Goal: Task Accomplishment & Management: Complete application form

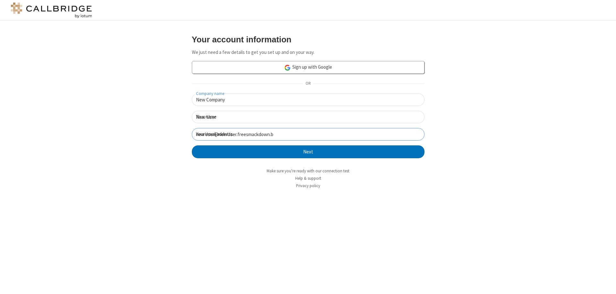
click button "Next" at bounding box center [308, 151] width 233 height 13
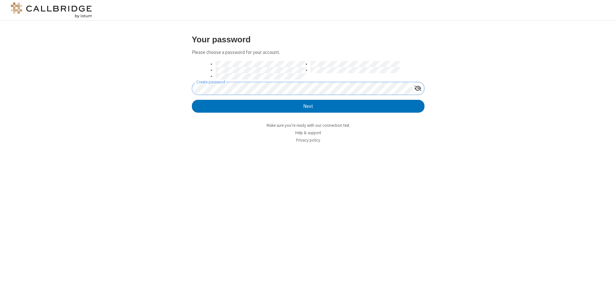
click button "Next" at bounding box center [308, 106] width 233 height 13
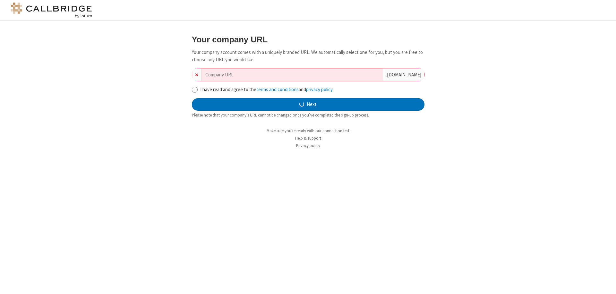
type input "new-company-knowledge-user-58910"
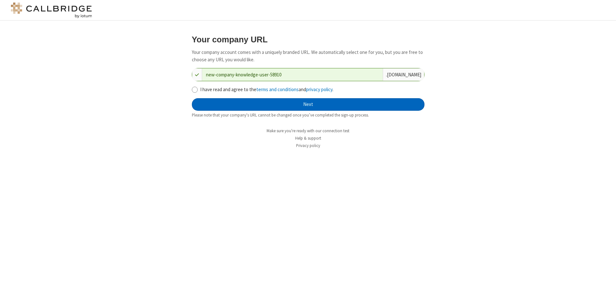
click at [308, 104] on button "Next" at bounding box center [308, 104] width 233 height 13
